Goal: Obtain resource: Download file/media

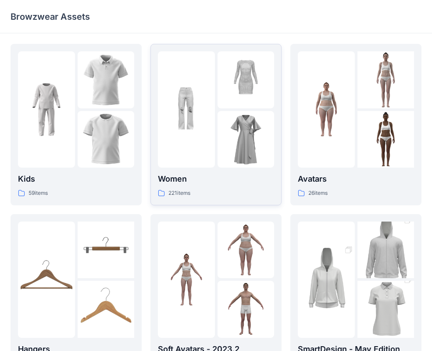
click at [265, 160] on div at bounding box center [245, 139] width 57 height 57
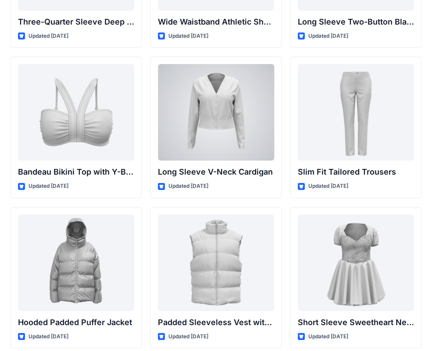
scroll to position [889, 0]
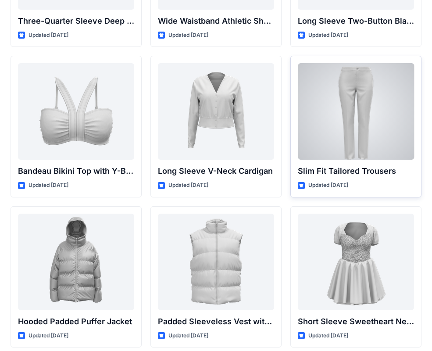
click at [354, 149] on div at bounding box center [356, 111] width 116 height 96
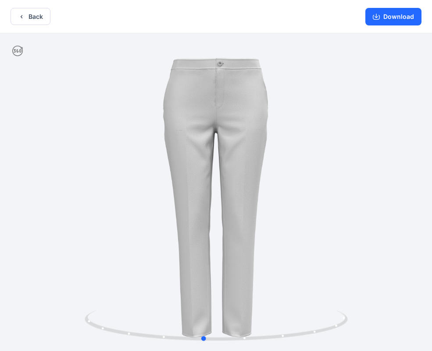
drag, startPoint x: 342, startPoint y: 195, endPoint x: 330, endPoint y: 214, distance: 23.5
click at [330, 214] on div at bounding box center [216, 192] width 432 height 319
click at [393, 21] on button "Download" at bounding box center [393, 17] width 56 height 18
click at [34, 14] on button "Back" at bounding box center [31, 16] width 40 height 17
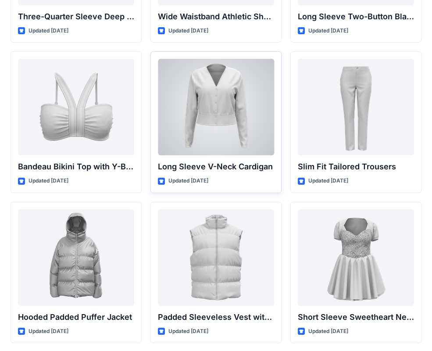
scroll to position [928, 0]
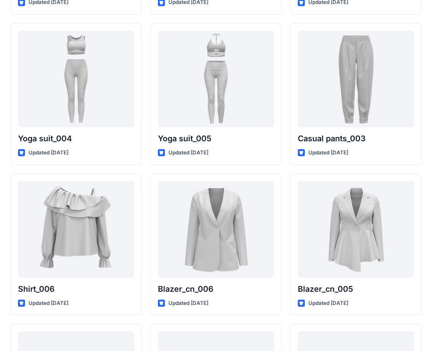
scroll to position [4985, 0]
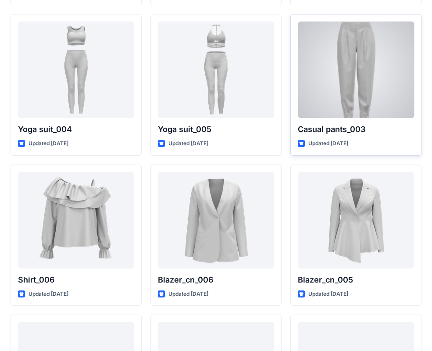
click at [349, 67] on div at bounding box center [356, 69] width 116 height 96
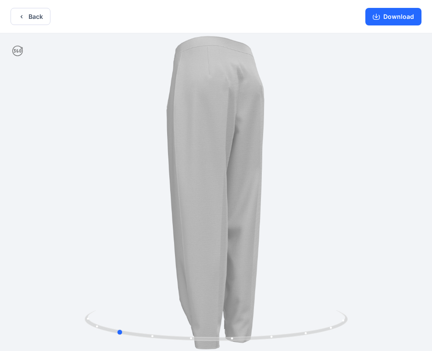
drag, startPoint x: 319, startPoint y: 189, endPoint x: 219, endPoint y: 204, distance: 100.6
click at [41, 13] on button "Back" at bounding box center [31, 16] width 40 height 17
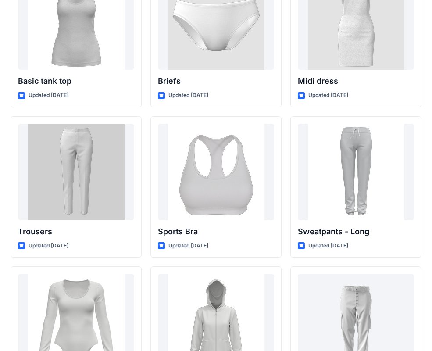
scroll to position [7367, 0]
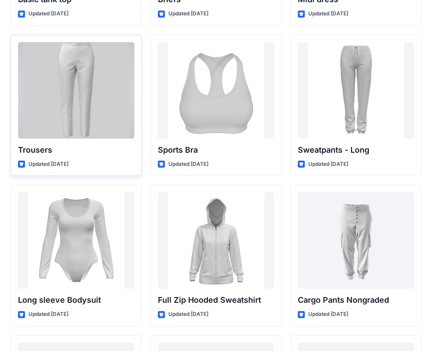
click at [89, 116] on div at bounding box center [76, 90] width 116 height 96
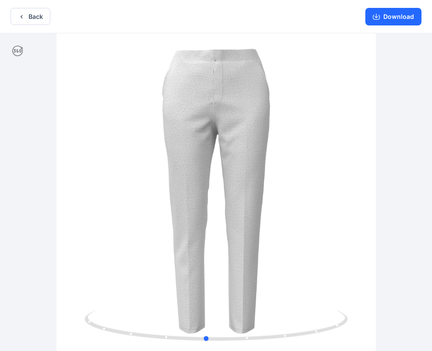
drag, startPoint x: 369, startPoint y: 161, endPoint x: 370, endPoint y: 176, distance: 15.0
click at [359, 193] on div at bounding box center [216, 192] width 432 height 319
click at [398, 21] on button "Download" at bounding box center [393, 17] width 56 height 18
click at [49, 18] on button "Back" at bounding box center [31, 16] width 40 height 17
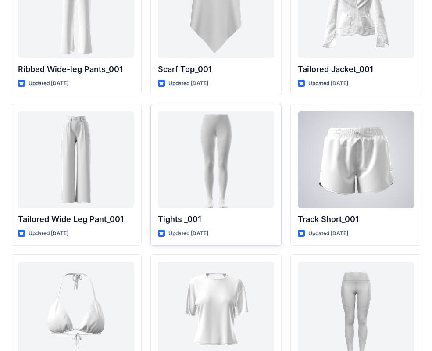
scroll to position [9861, 0]
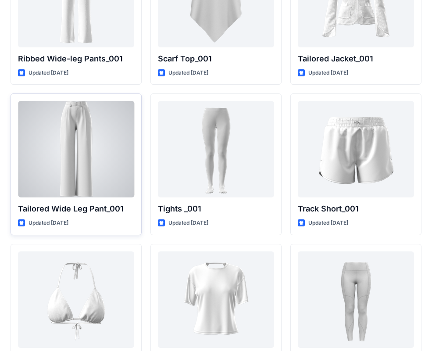
click at [107, 185] on div at bounding box center [76, 149] width 116 height 96
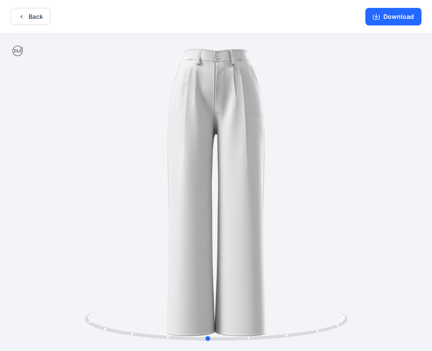
drag, startPoint x: 334, startPoint y: 195, endPoint x: 327, endPoint y: 233, distance: 38.9
click at [327, 233] on div at bounding box center [216, 192] width 432 height 319
click at [405, 17] on button "Download" at bounding box center [393, 17] width 56 height 18
click at [36, 13] on button "Back" at bounding box center [31, 16] width 40 height 17
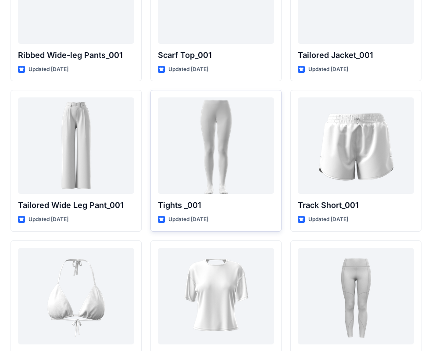
scroll to position [9938, 0]
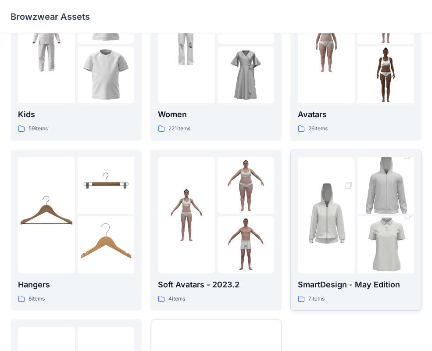
scroll to position [65, 0]
click at [362, 225] on img at bounding box center [385, 244] width 57 height 85
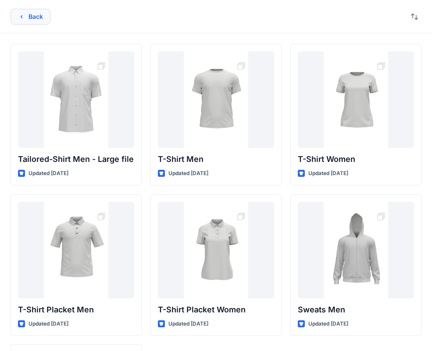
click at [28, 18] on button "Back" at bounding box center [31, 17] width 40 height 16
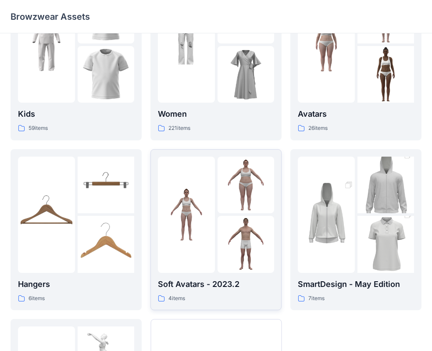
scroll to position [218, 0]
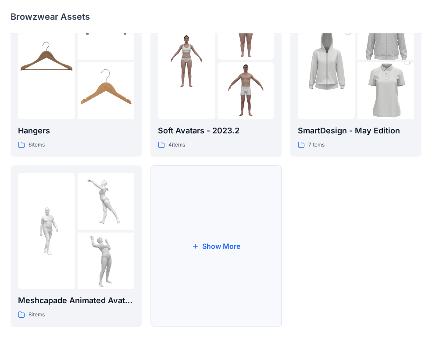
click at [226, 212] on button "Show More" at bounding box center [215, 245] width 131 height 161
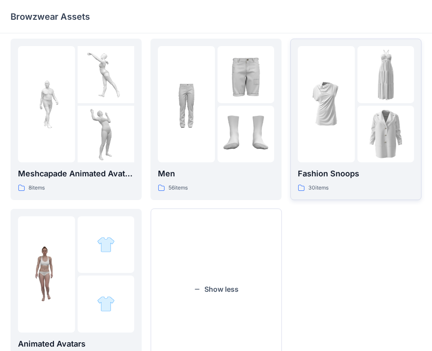
scroll to position [344, 0]
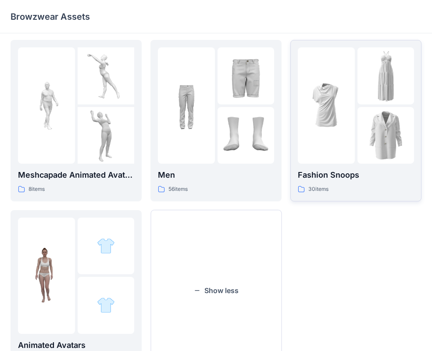
click at [349, 121] on img at bounding box center [326, 105] width 57 height 57
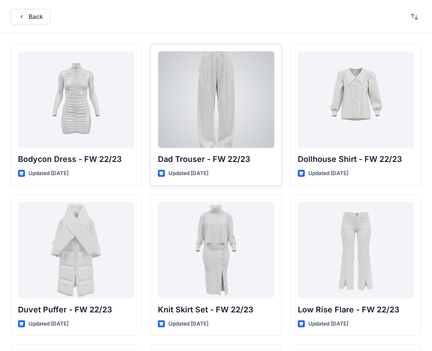
click at [230, 115] on div at bounding box center [216, 99] width 116 height 96
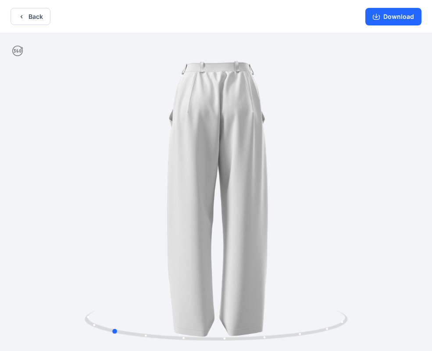
drag, startPoint x: 341, startPoint y: 149, endPoint x: 231, endPoint y: 171, distance: 111.9
click at [236, 180] on div at bounding box center [216, 192] width 432 height 319
click at [39, 21] on button "Back" at bounding box center [31, 16] width 40 height 17
